Goal: Find specific page/section: Find specific page/section

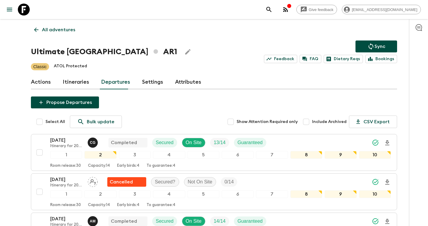
click at [71, 32] on p "All adventures" at bounding box center [58, 29] width 33 height 7
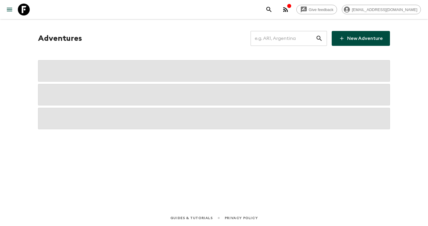
click at [282, 32] on input "text" at bounding box center [283, 38] width 65 height 17
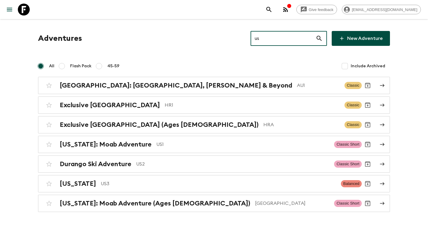
type input "us1"
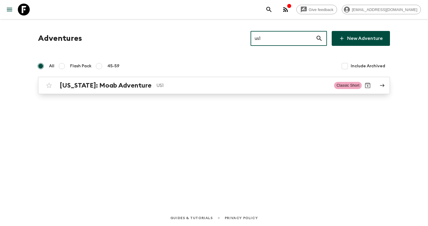
click at [182, 84] on p "US1" at bounding box center [243, 85] width 173 height 7
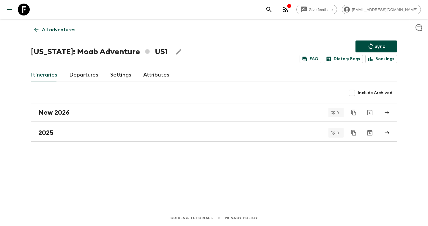
click at [160, 75] on link "Attributes" at bounding box center [156, 75] width 26 height 14
